Goal: Information Seeking & Learning: Learn about a topic

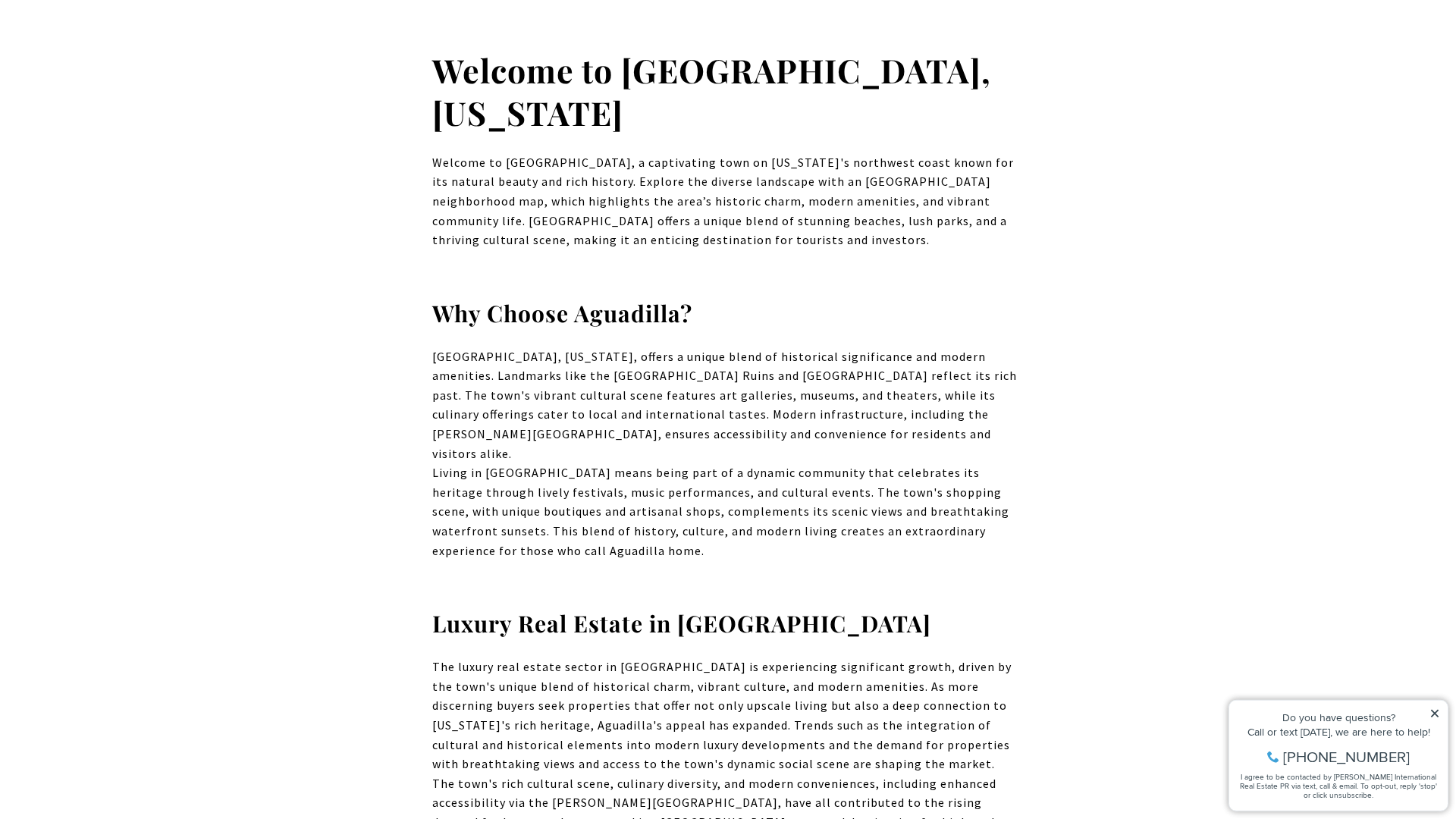
scroll to position [478, 0]
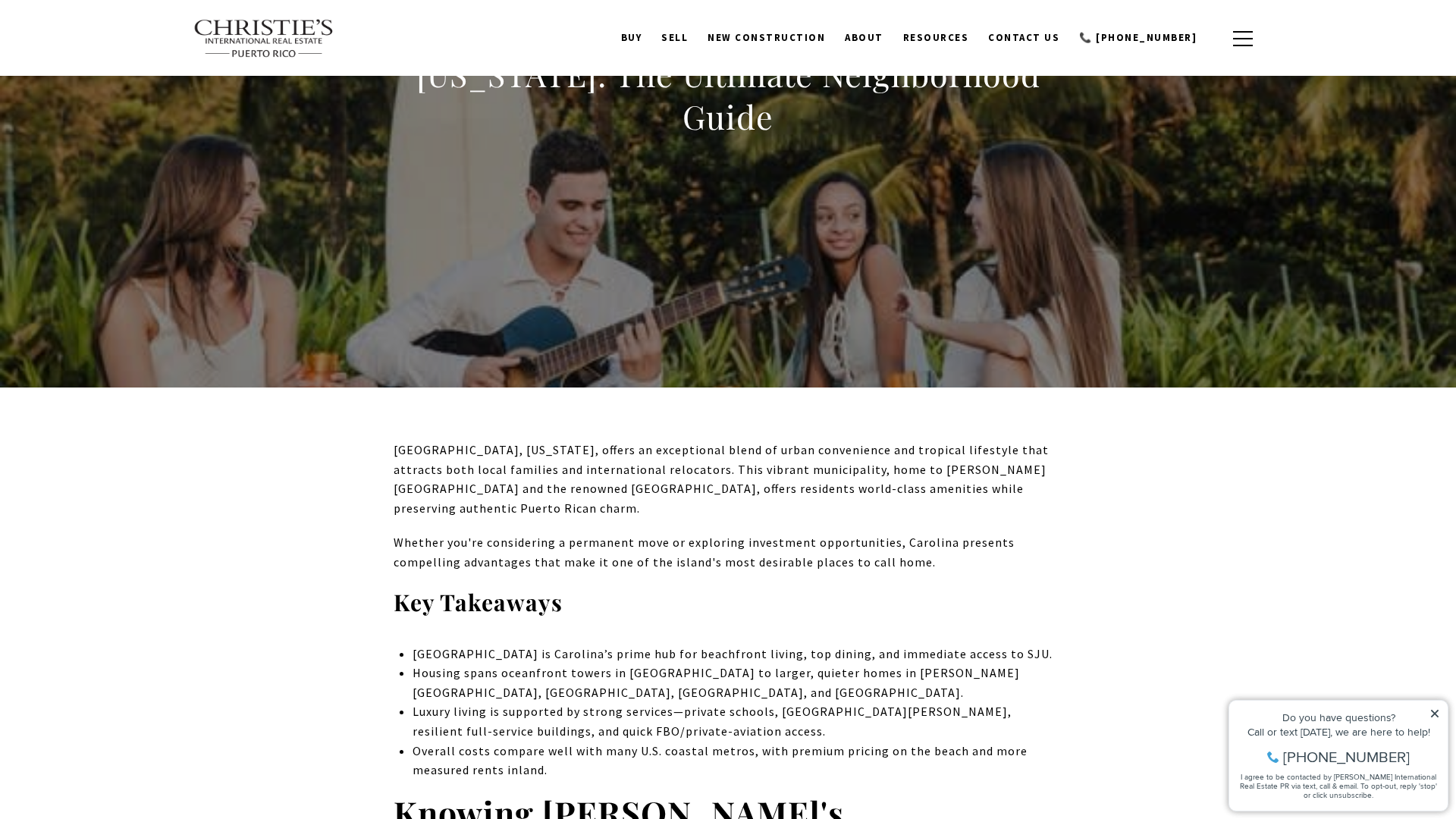
scroll to position [220, 0]
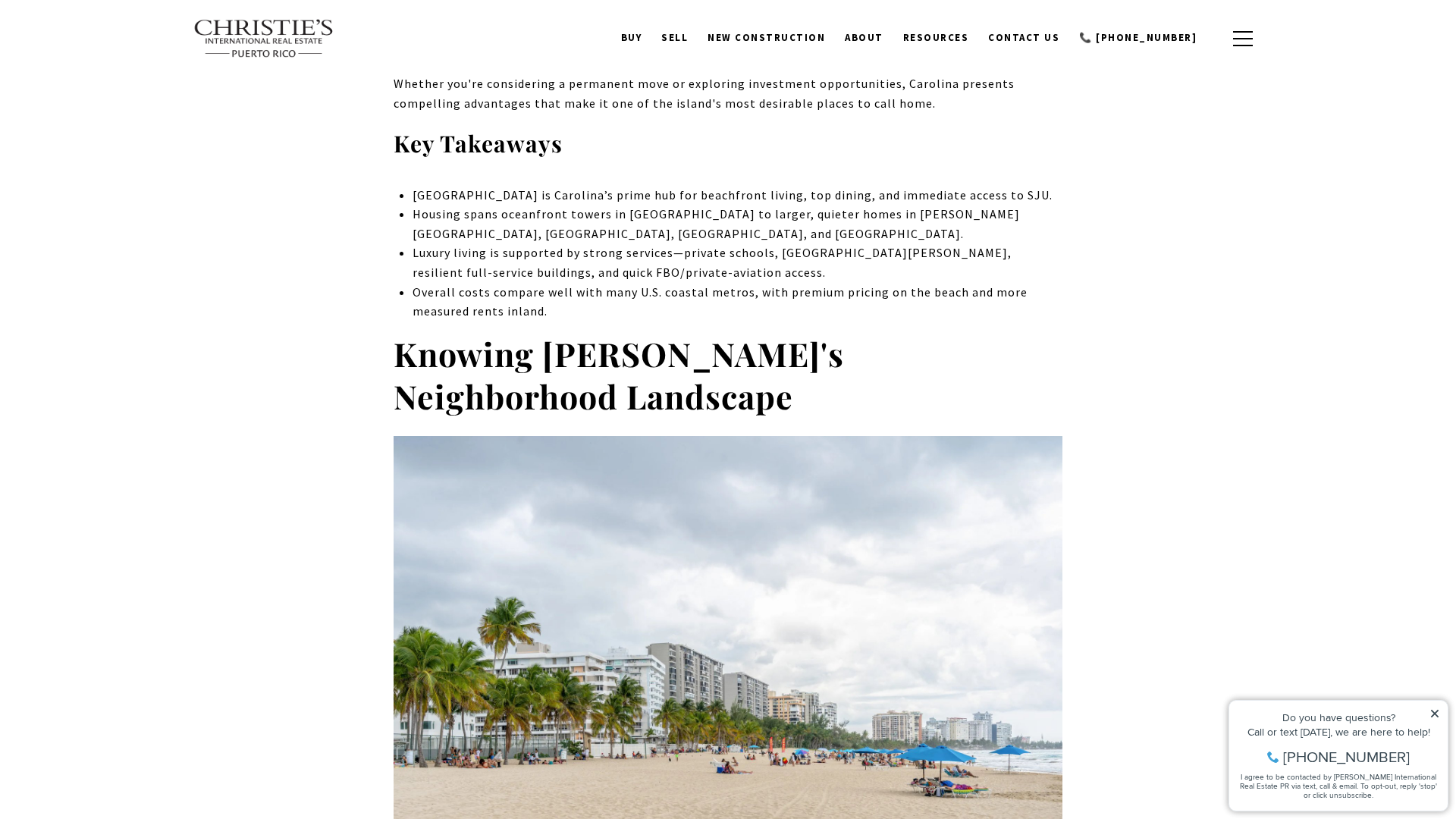
scroll to position [675, 0]
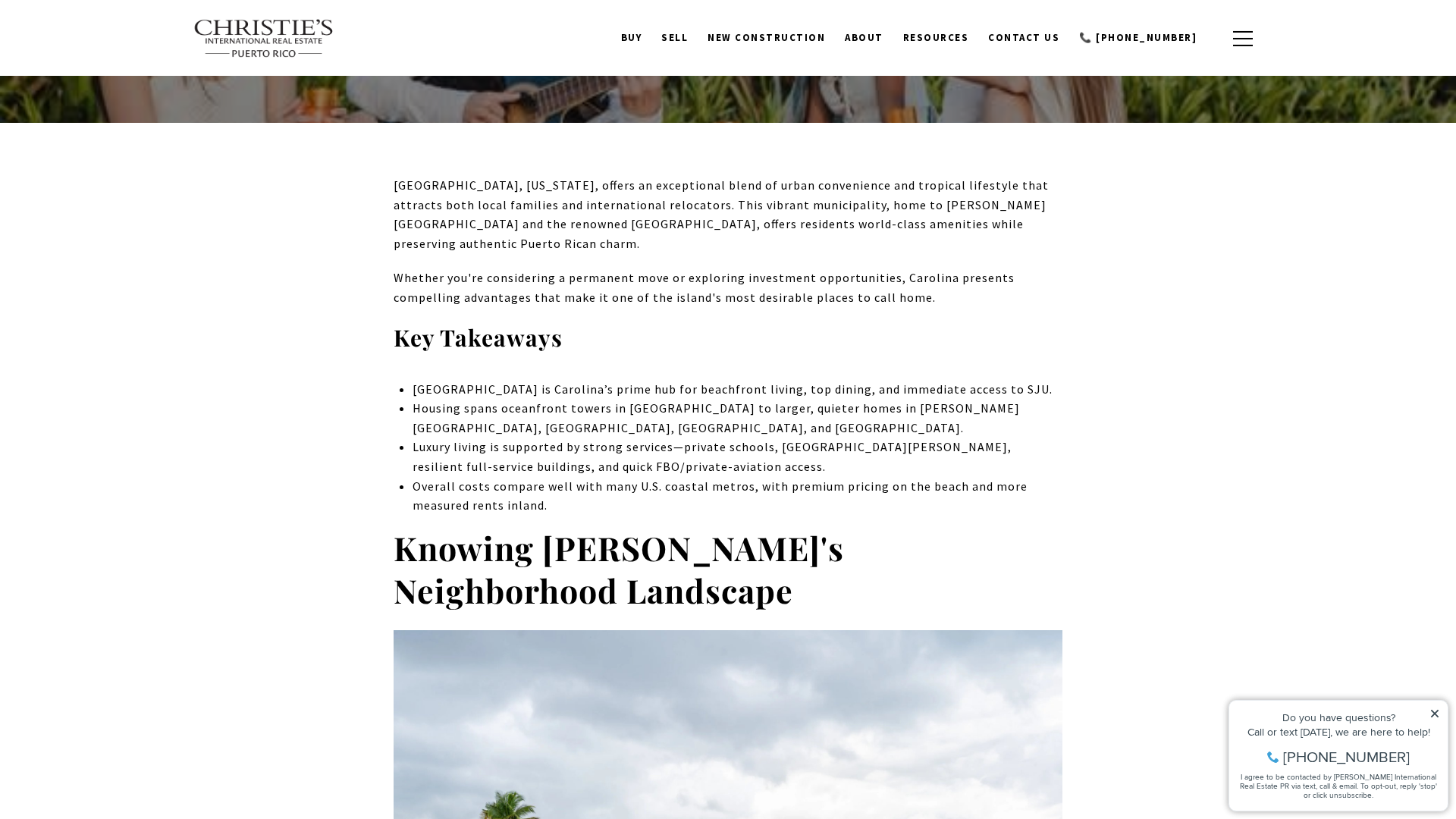
scroll to position [486, 0]
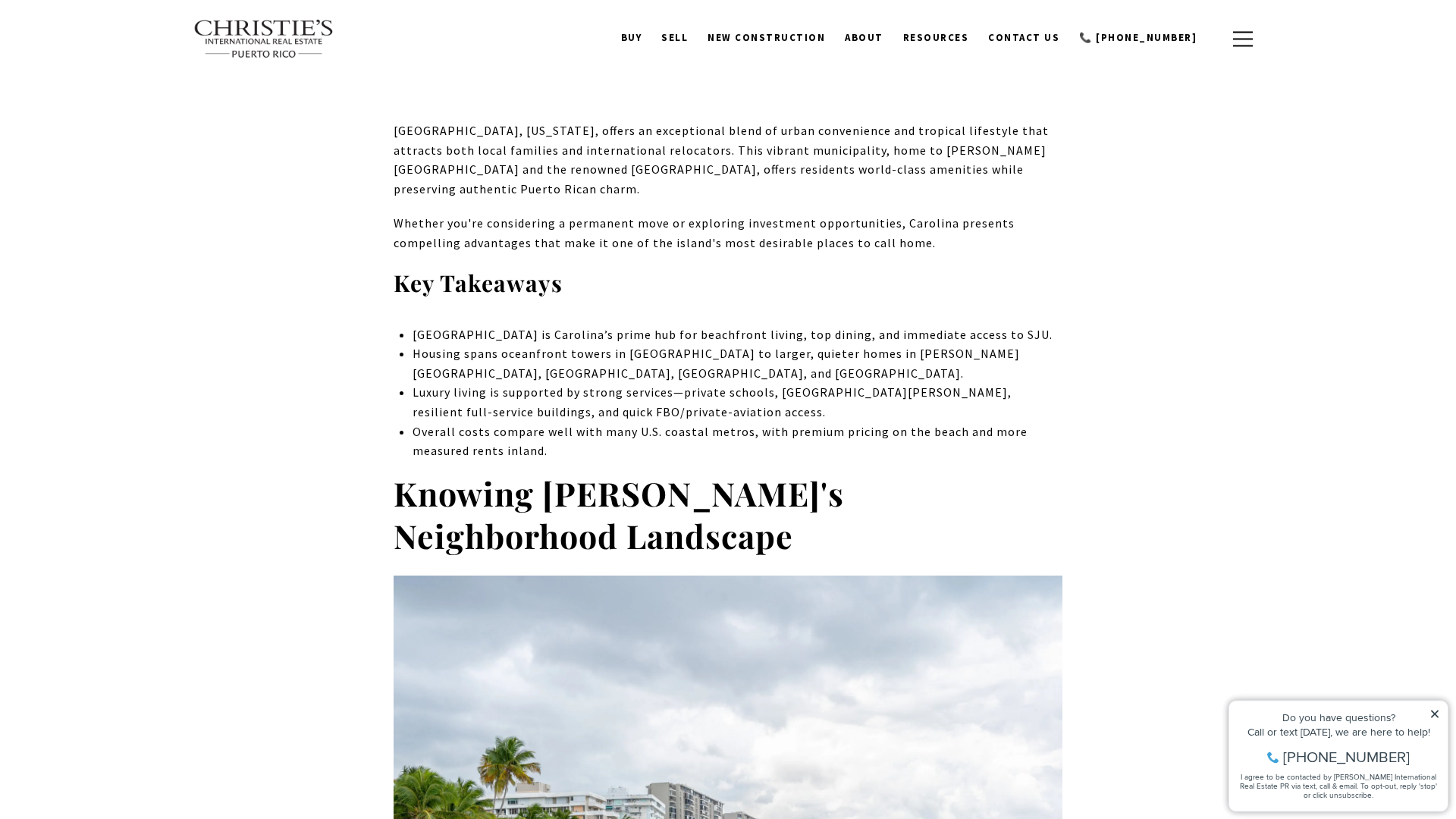
scroll to position [535, 0]
